Goal: Obtain resource: Download file/media

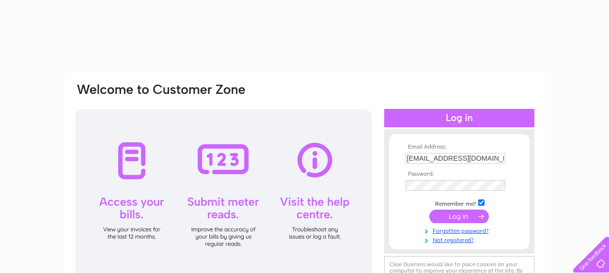
click at [447, 217] on input "submit" at bounding box center [459, 217] width 60 height 14
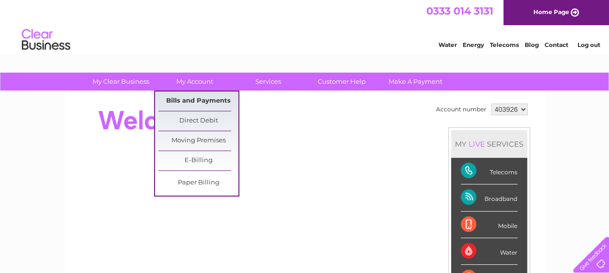
click at [204, 105] on link "Bills and Payments" at bounding box center [198, 100] width 80 height 19
click at [201, 96] on link "Bills and Payments" at bounding box center [198, 100] width 80 height 19
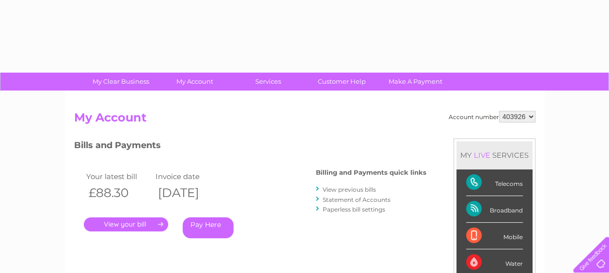
click at [122, 223] on link "." at bounding box center [126, 224] width 84 height 14
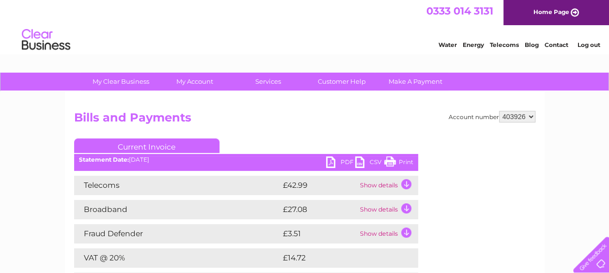
click at [340, 157] on link "PDF" at bounding box center [340, 163] width 29 height 14
